Goal: Go to known website: Access a specific website the user already knows

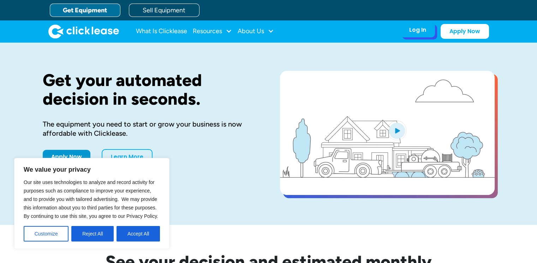
click at [415, 33] on div "Log In" at bounding box center [417, 29] width 17 height 7
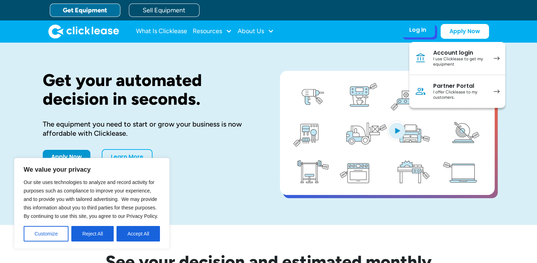
click at [442, 57] on div "I use Clicklease to get my equipment" at bounding box center [459, 61] width 53 height 11
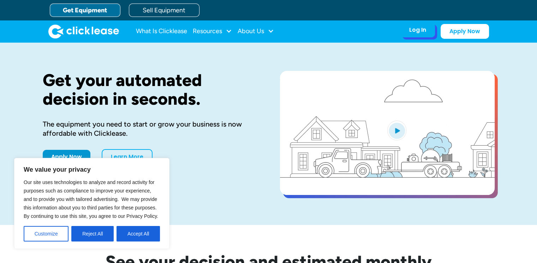
click at [418, 28] on div "Log In" at bounding box center [417, 29] width 17 height 7
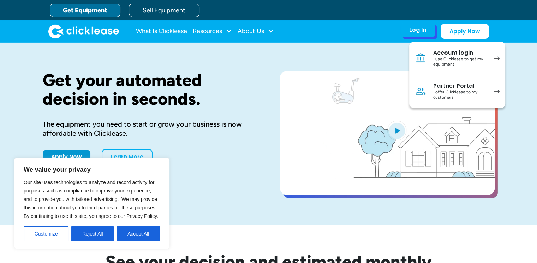
click at [451, 90] on div "I offer Clicklease to my customers." at bounding box center [459, 95] width 53 height 11
